Goal: Information Seeking & Learning: Check status

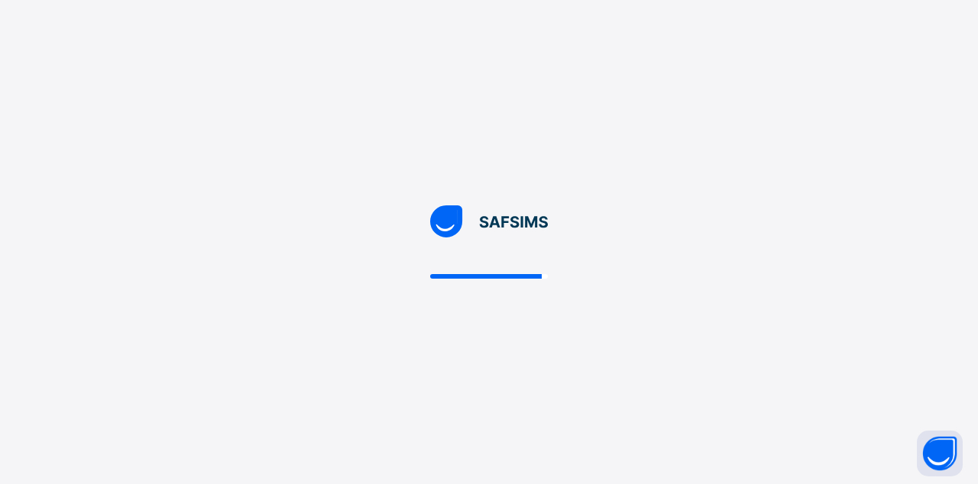
scroll to position [73, 0]
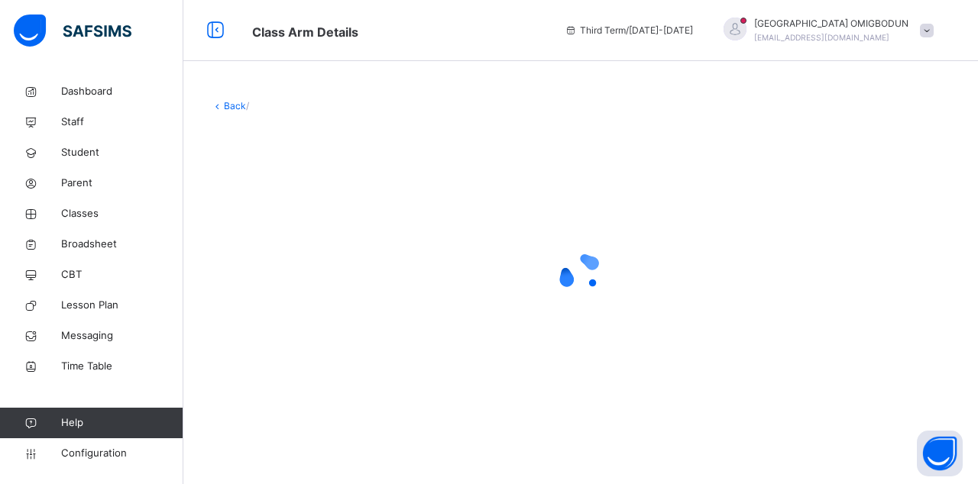
click at [83, 218] on span "Classes" at bounding box center [122, 213] width 122 height 15
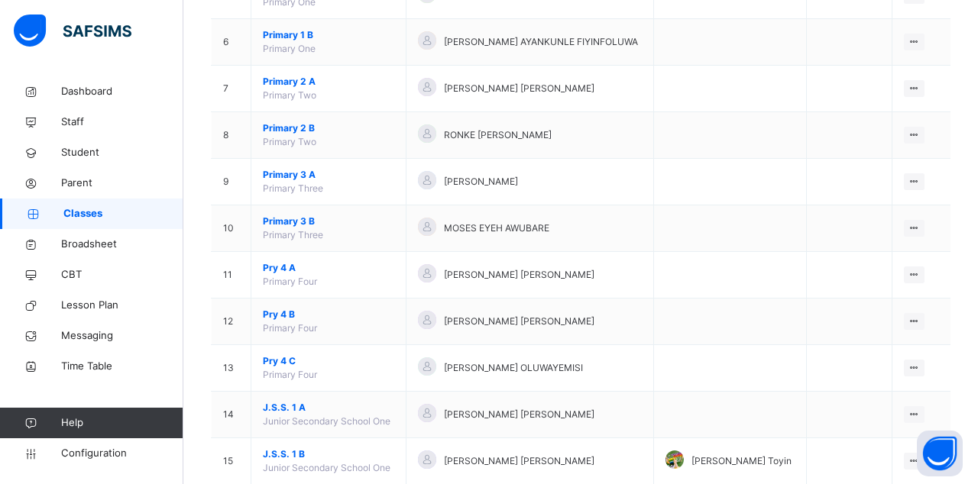
scroll to position [395, 0]
click at [300, 128] on span "Primary 2 B" at bounding box center [328, 129] width 131 height 14
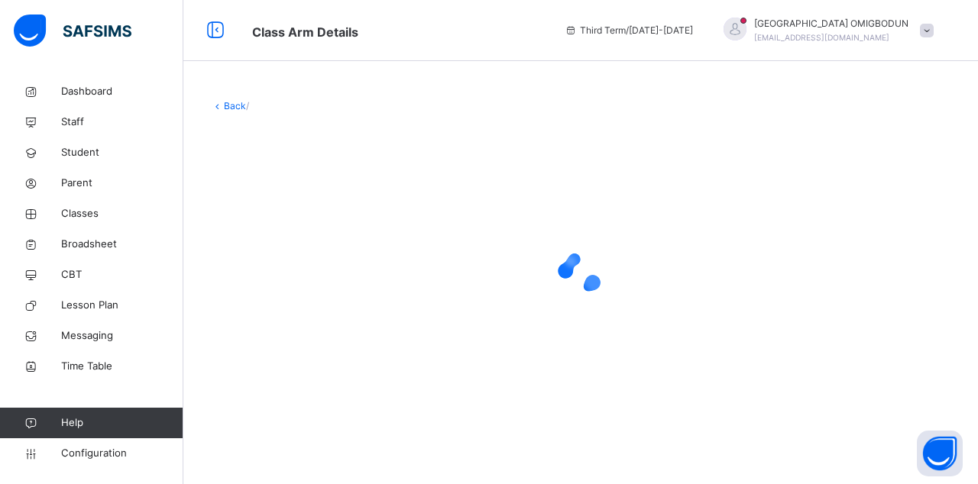
scroll to position [73, 0]
click at [976, 182] on div "Back / Primary 2 B" at bounding box center [580, 258] width 794 height 365
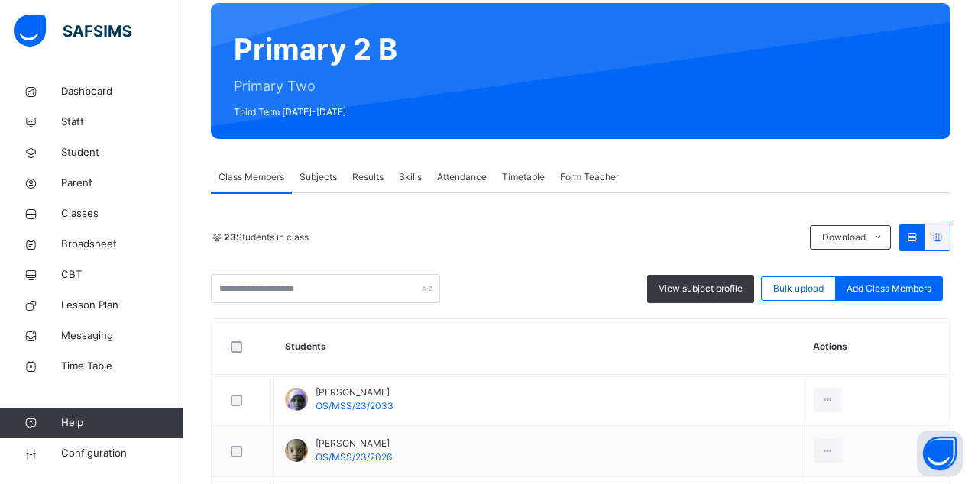
scroll to position [122, 0]
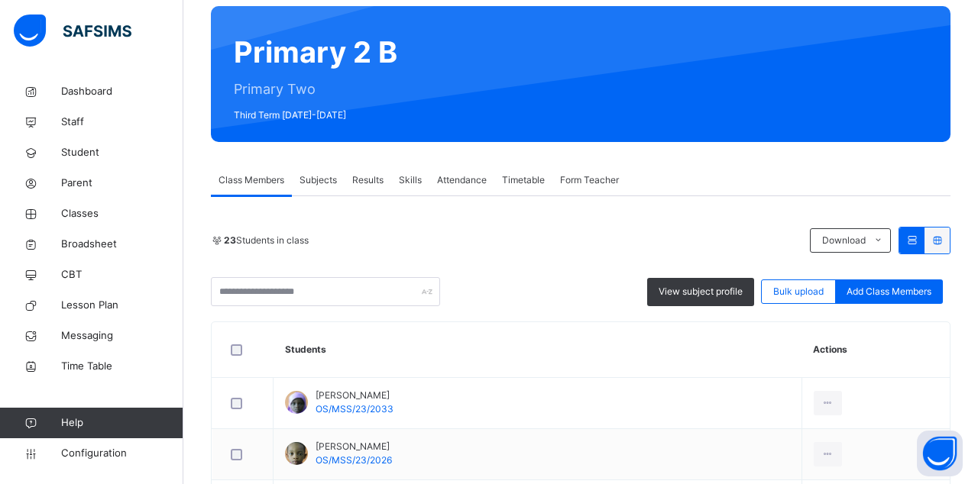
click at [374, 187] on div "Results" at bounding box center [367, 180] width 47 height 31
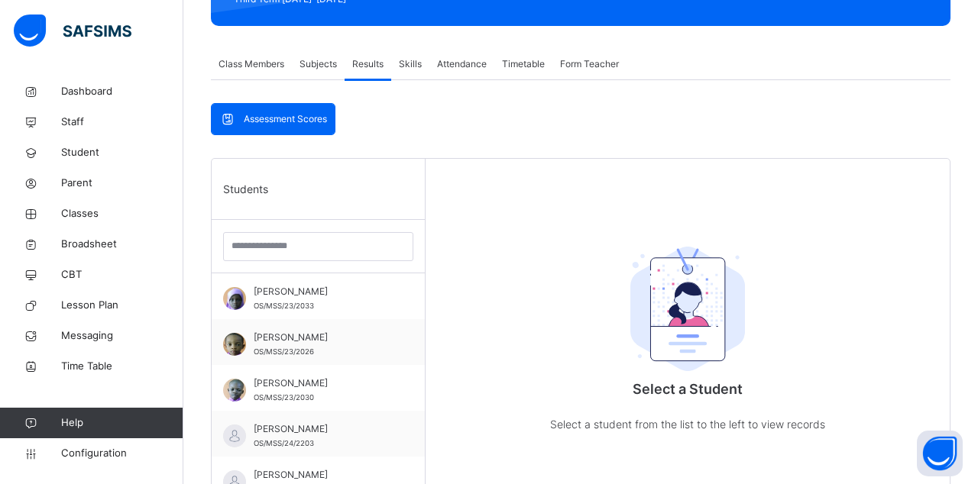
scroll to position [235, 0]
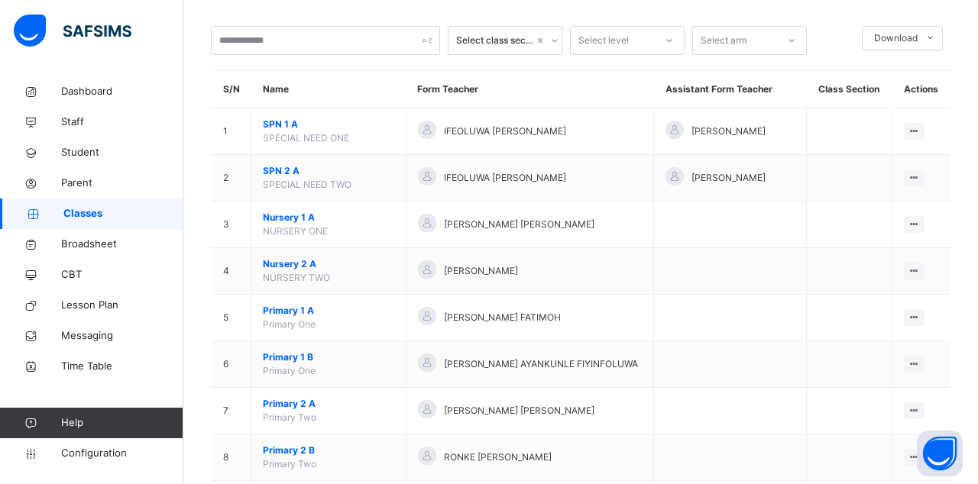
scroll to position [235, 0]
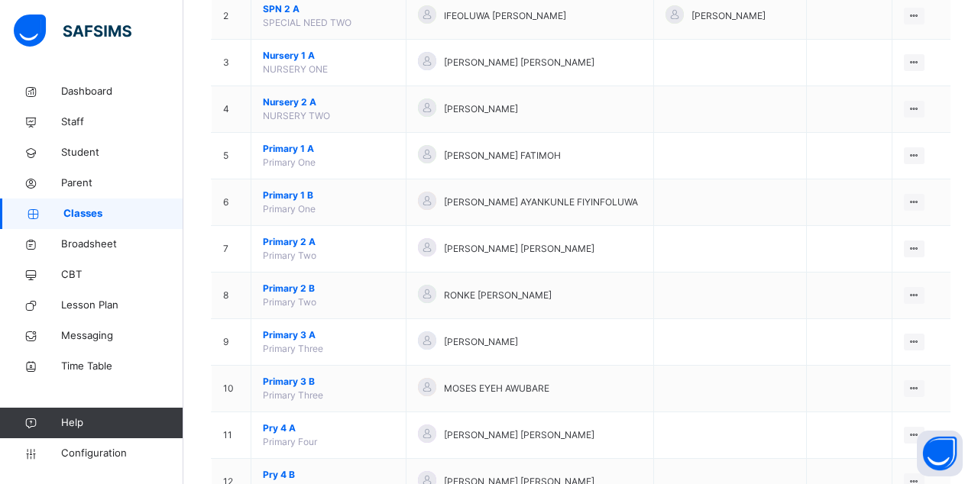
click at [911, 292] on icon at bounding box center [913, 294] width 13 height 11
click at [0, 0] on li "View Class" at bounding box center [0, 0] width 0 height 0
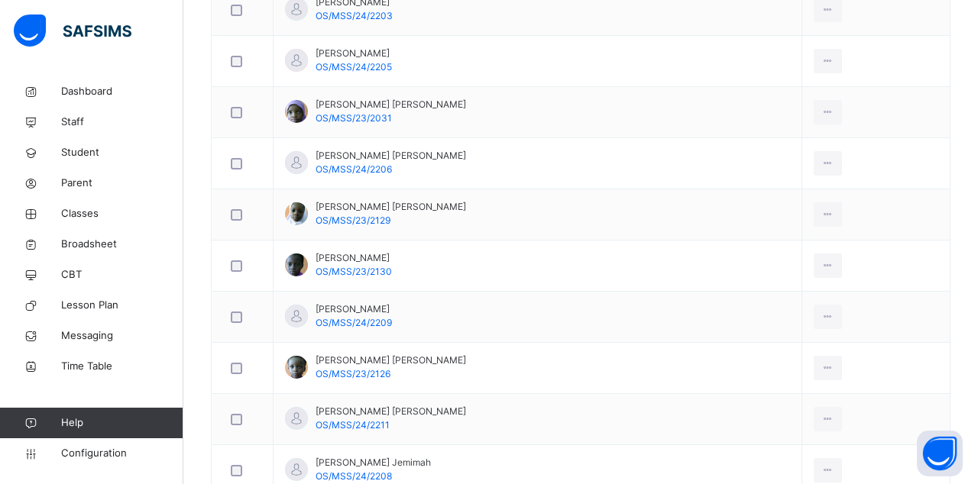
scroll to position [162, 0]
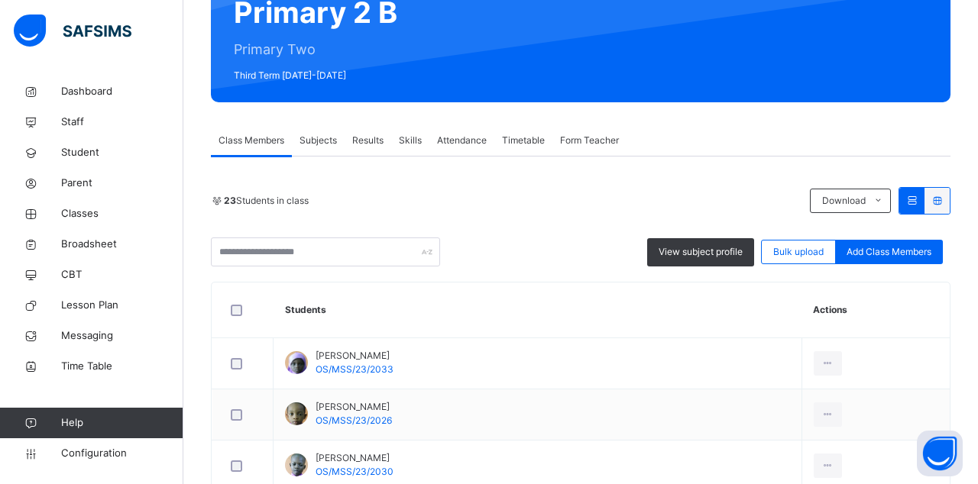
click at [385, 141] on div "Results" at bounding box center [367, 140] width 47 height 31
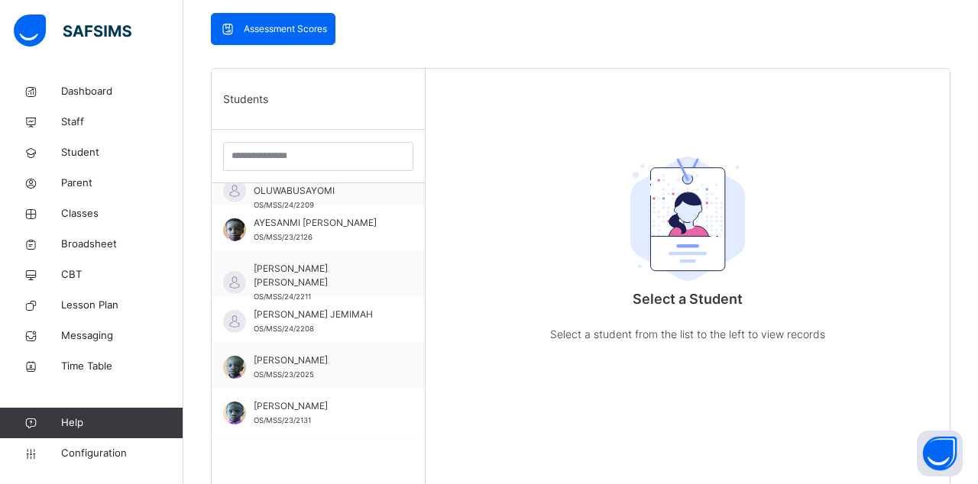
scroll to position [442, 0]
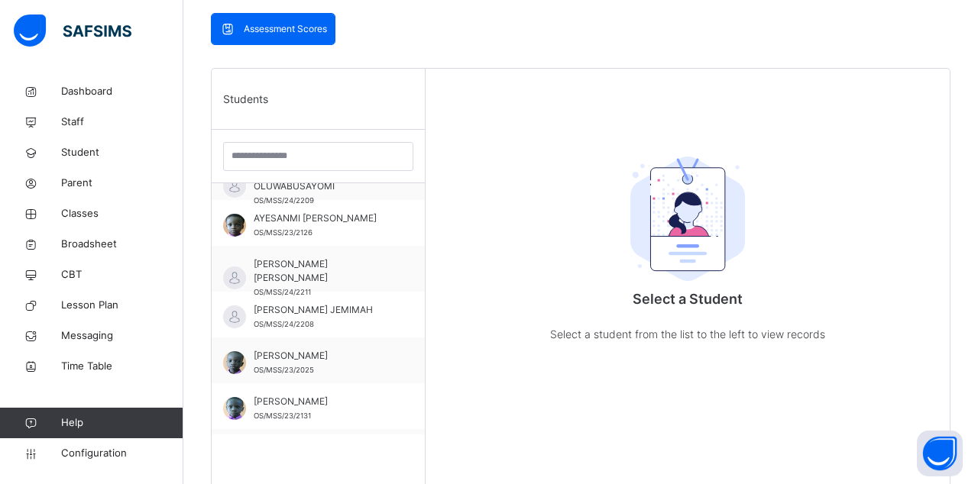
click at [402, 354] on div "[PERSON_NAME] OS/MSS/23/2025" at bounding box center [318, 361] width 213 height 46
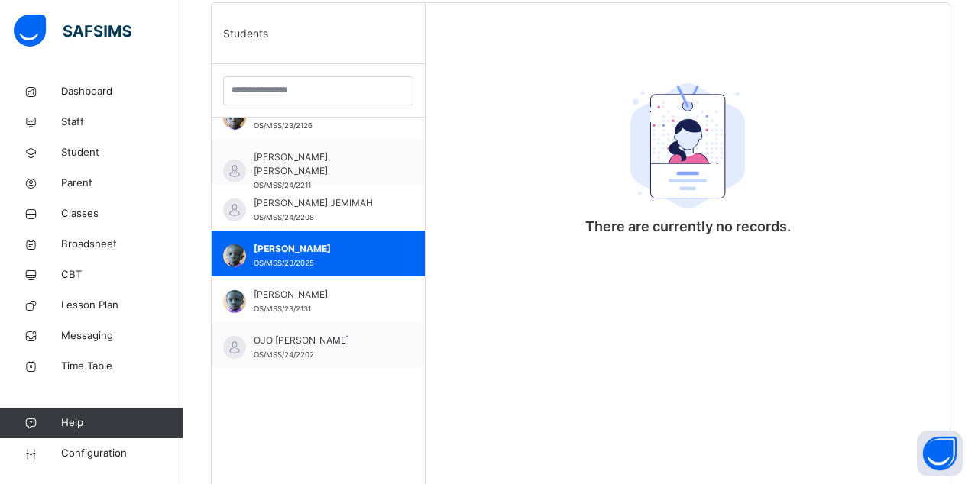
scroll to position [489, 0]
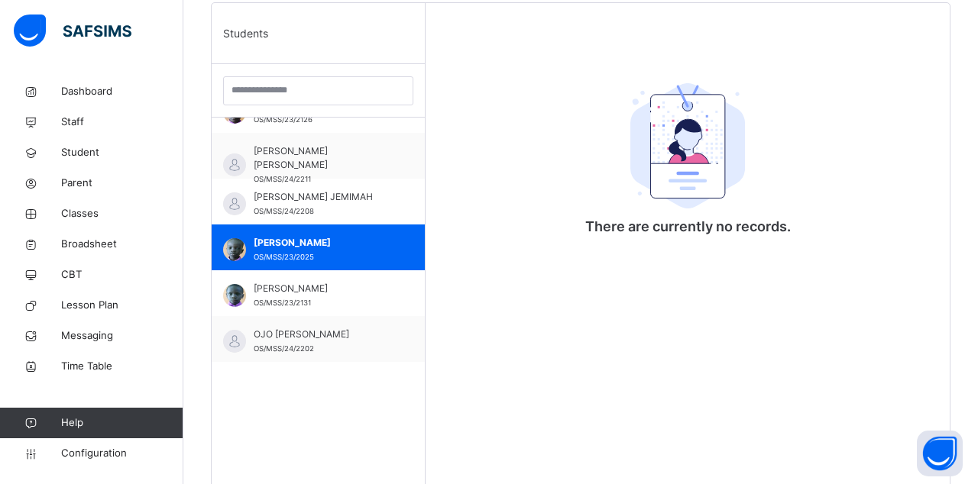
click at [397, 254] on div "[PERSON_NAME] OS/MSS/23/2025" at bounding box center [318, 248] width 213 height 46
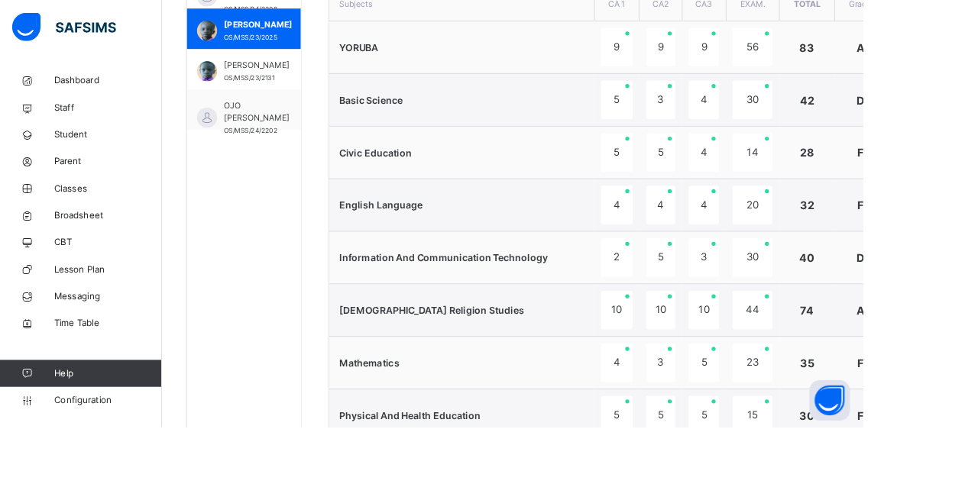
scroll to position [602, 0]
